Goal: Check status: Check status

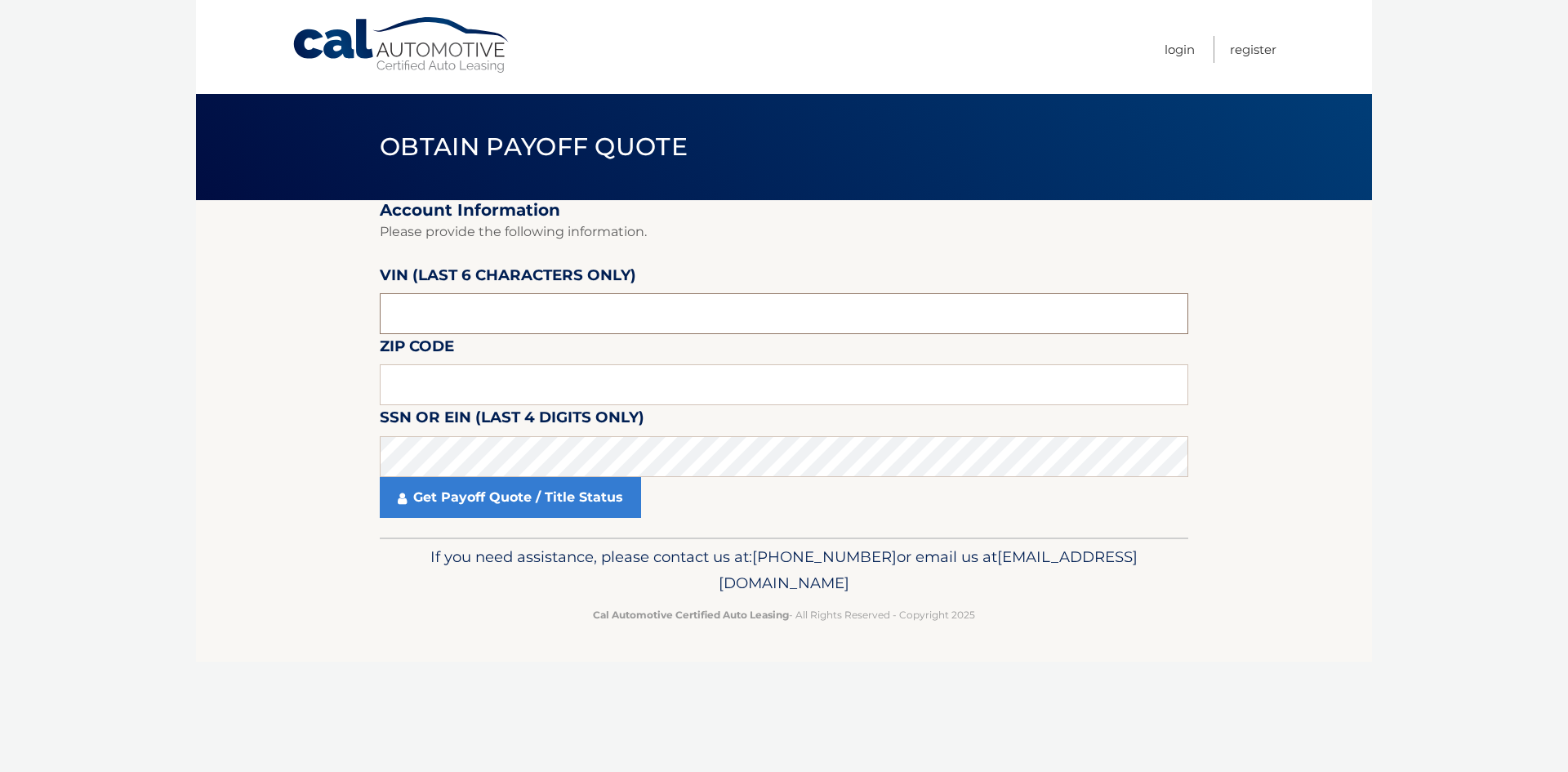
click at [476, 317] on input "text" at bounding box center [783, 313] width 808 height 40
type input "057759"
click at [478, 386] on input "text" at bounding box center [783, 384] width 808 height 40
click at [498, 383] on input "text" at bounding box center [783, 384] width 808 height 40
type input "08831"
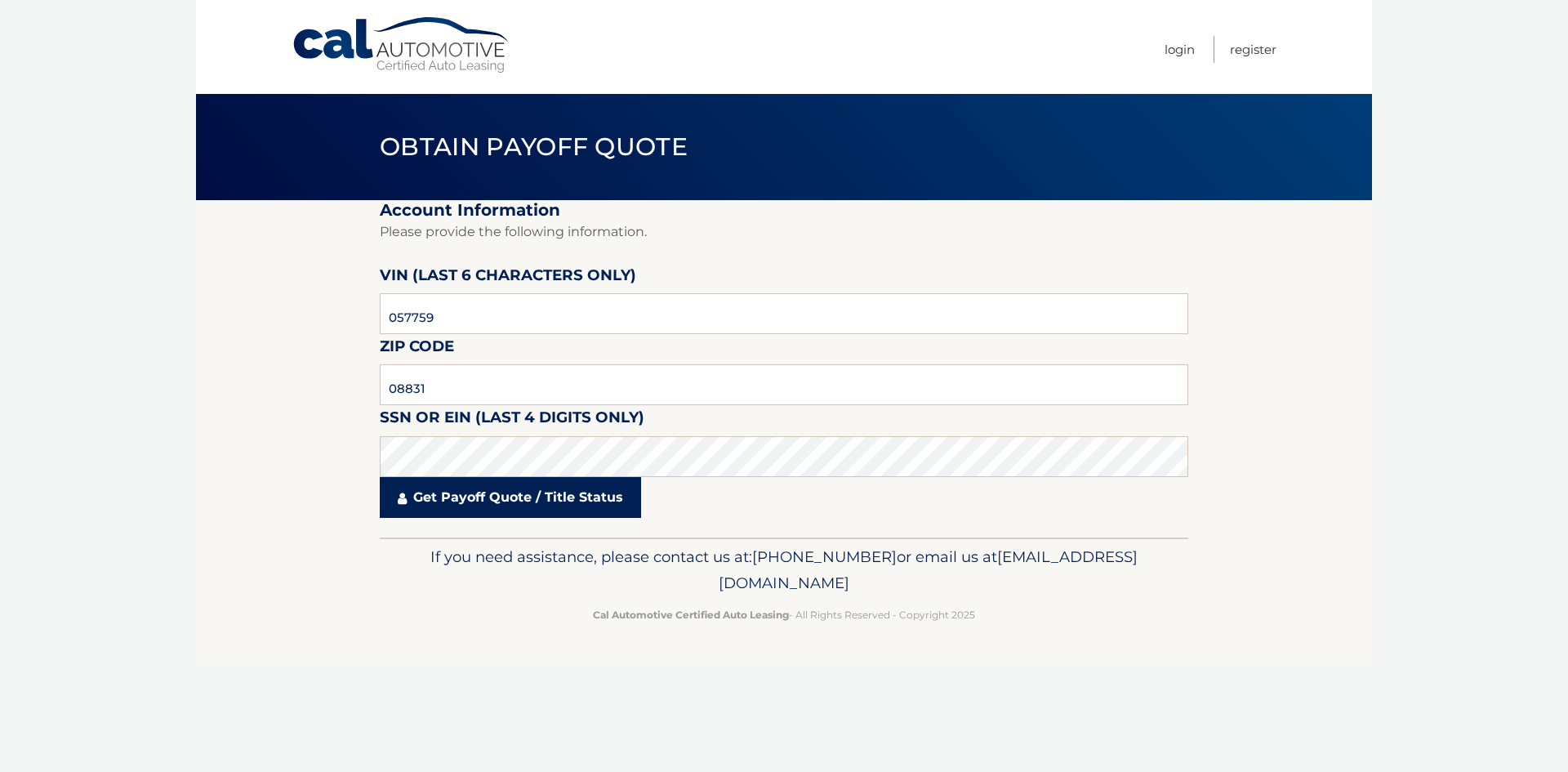
click at [518, 509] on link "Get Payoff Quote / Title Status" at bounding box center [510, 497] width 262 height 40
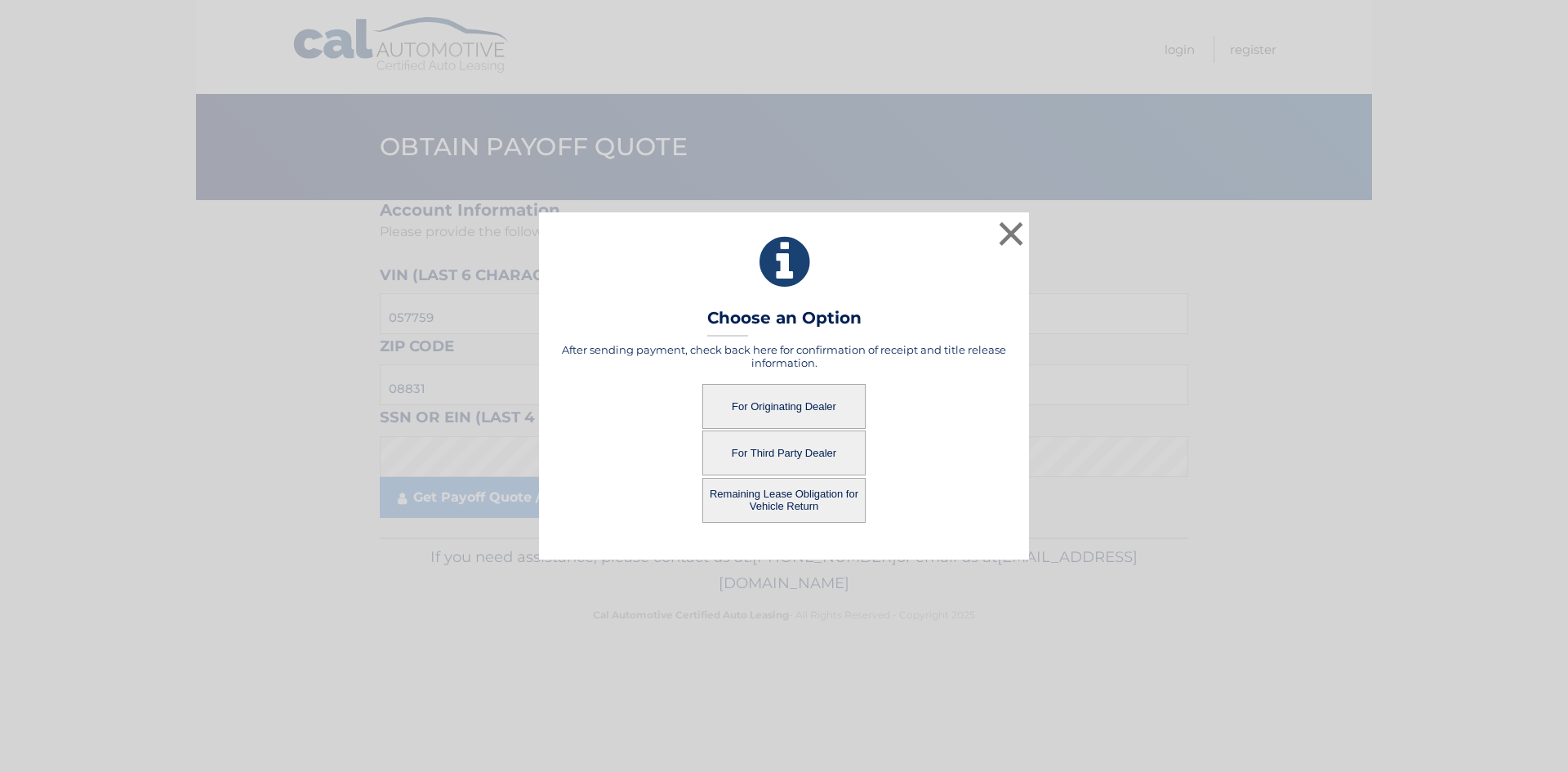
click at [787, 401] on button "For Originating Dealer" at bounding box center [784, 406] width 164 height 45
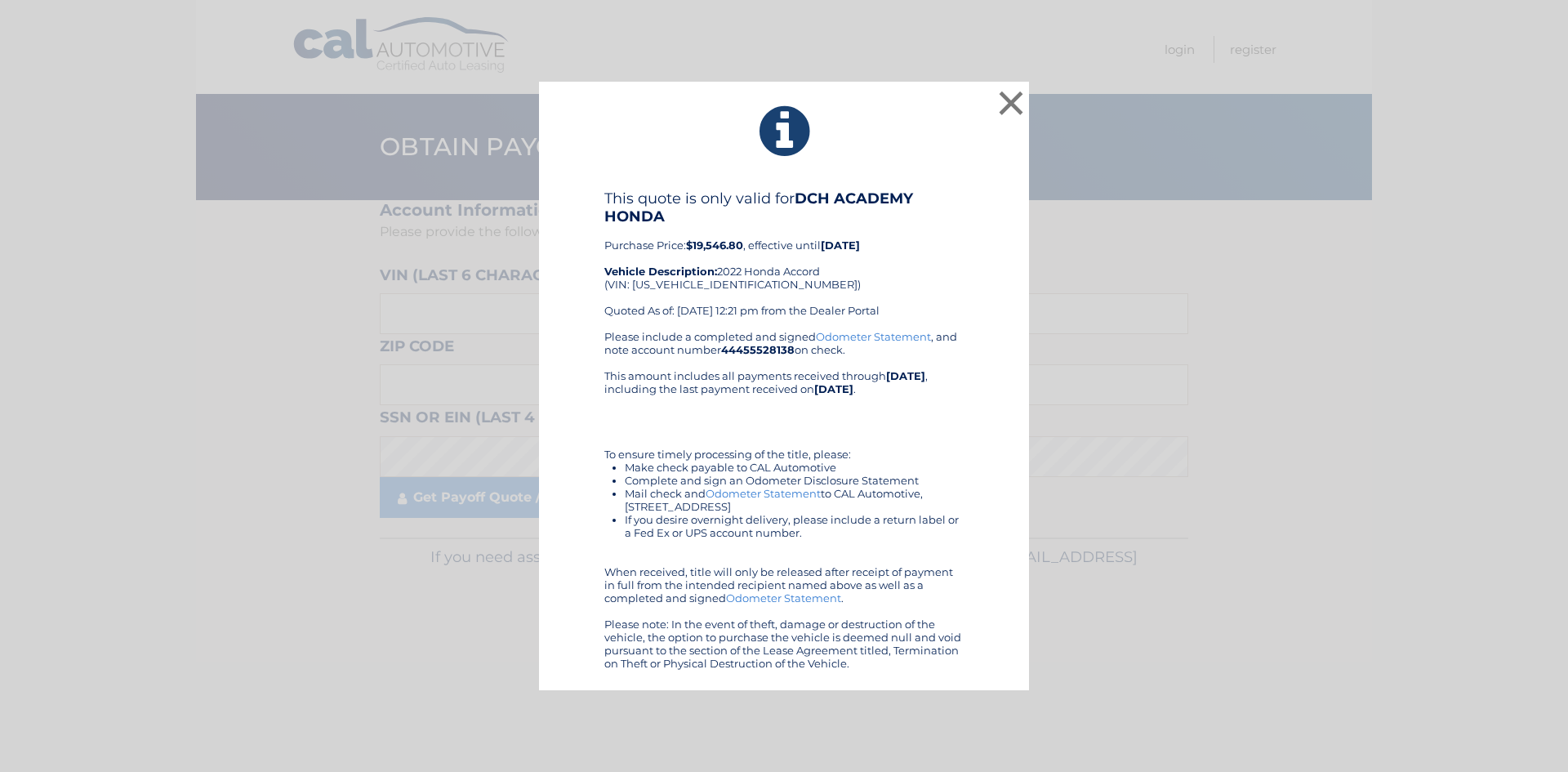
drag, startPoint x: 657, startPoint y: 164, endPoint x: 946, endPoint y: 662, distance: 575.8
click at [946, 662] on div "× This quote is only valid for DCH ACADEMY HONDA Purchase Price: $19,546.80 , e…" at bounding box center [783, 386] width 490 height 609
click at [820, 429] on div "Please include a completed and signed Odometer Statement , and note account num…" at bounding box center [783, 499] width 359 height 340
